Goal: Obtain resource: Obtain resource

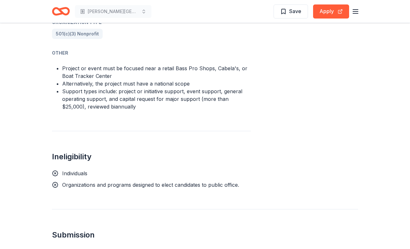
scroll to position [420, 0]
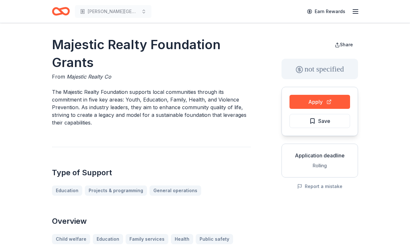
drag, startPoint x: 95, startPoint y: 58, endPoint x: 37, endPoint y: 49, distance: 58.8
drag, startPoint x: 53, startPoint y: 43, endPoint x: 107, endPoint y: 83, distance: 67.7
drag, startPoint x: 97, startPoint y: 65, endPoint x: 43, endPoint y: 50, distance: 56.4
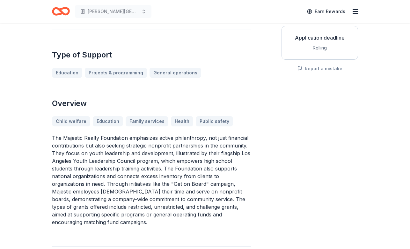
scroll to position [197, 0]
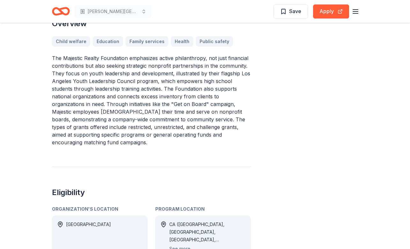
drag, startPoint x: 62, startPoint y: 57, endPoint x: 138, endPoint y: 82, distance: 80.8
click at [138, 80] on p "The Majestic Realty Foundation emphasizes active philanthropy, not just financi…" at bounding box center [151, 100] width 199 height 92
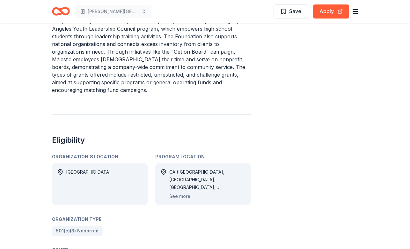
scroll to position [318, 0]
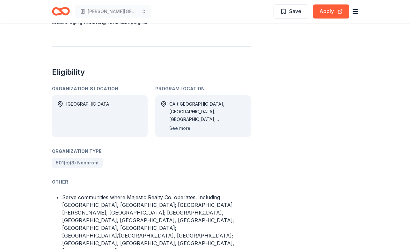
click at [178, 124] on button "See more" at bounding box center [179, 128] width 21 height 8
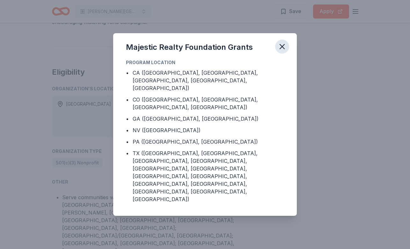
click at [281, 51] on icon "button" at bounding box center [282, 46] width 9 height 9
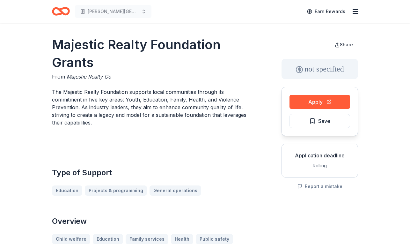
scroll to position [303, 0]
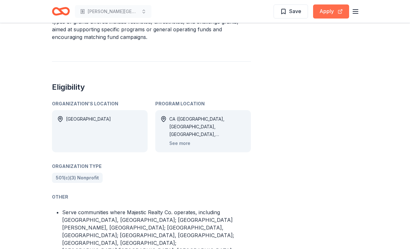
click at [331, 13] on button "Apply" at bounding box center [331, 11] width 36 height 14
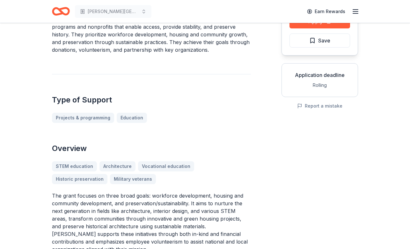
scroll to position [234, 0]
